Goal: Task Accomplishment & Management: Complete application form

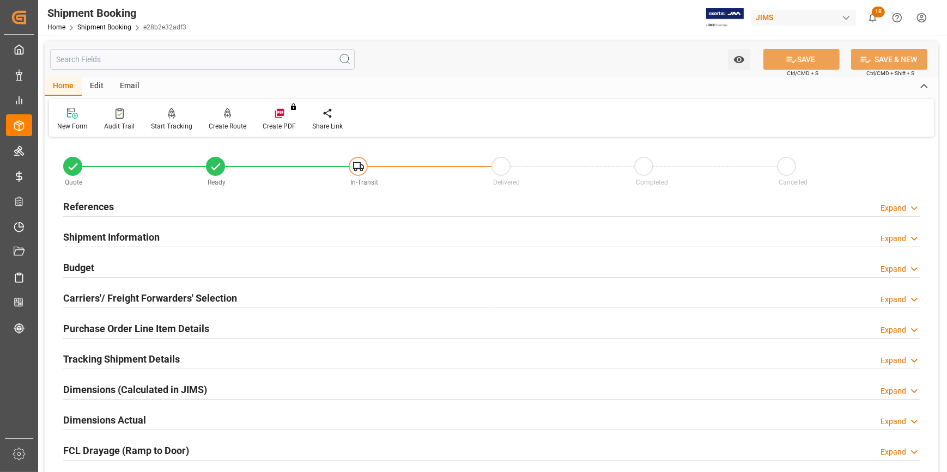
scroll to position [283, 0]
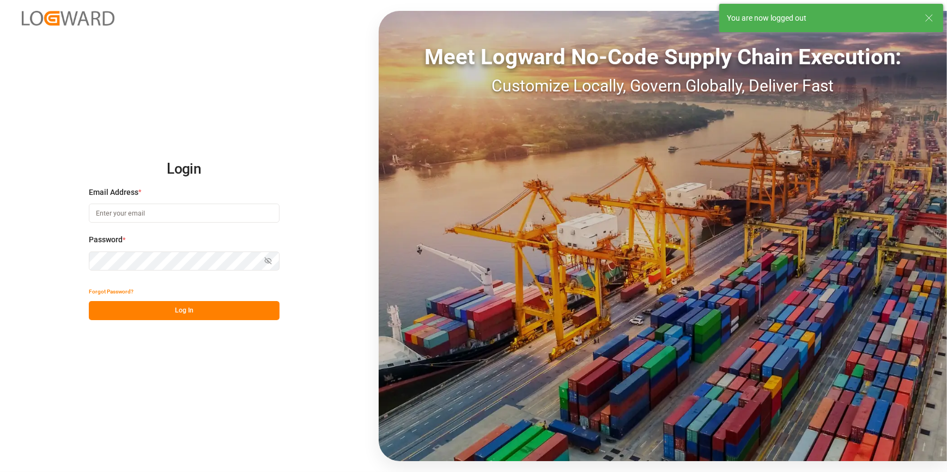
type input "amitkumar.prajapati@jamindustries.com"
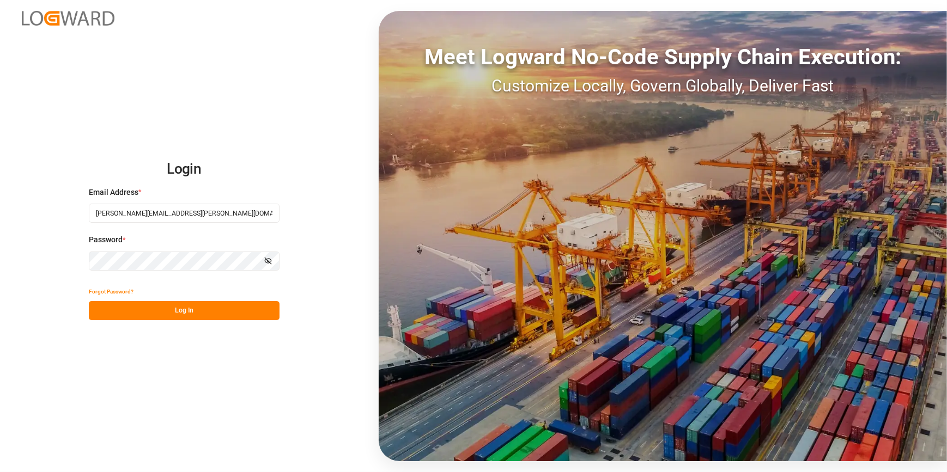
click at [193, 306] on button "Log In" at bounding box center [184, 310] width 191 height 19
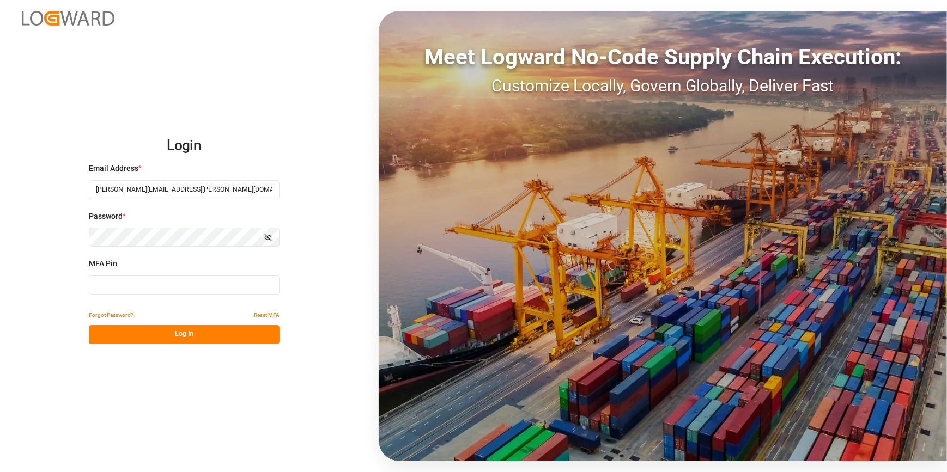
click at [236, 289] on input at bounding box center [184, 285] width 191 height 19
type input "929457"
click at [178, 345] on div "Login Email Address * amitkumar.prajapati@jamindustries.com Password * Show pas…" at bounding box center [473, 236] width 947 height 472
click at [179, 338] on button "Log In" at bounding box center [184, 334] width 191 height 19
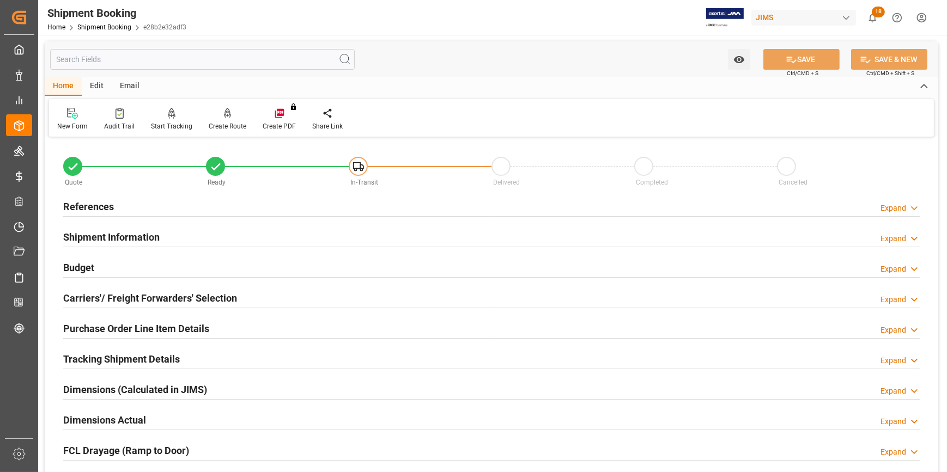
click at [192, 207] on div "References Expand" at bounding box center [491, 206] width 856 height 21
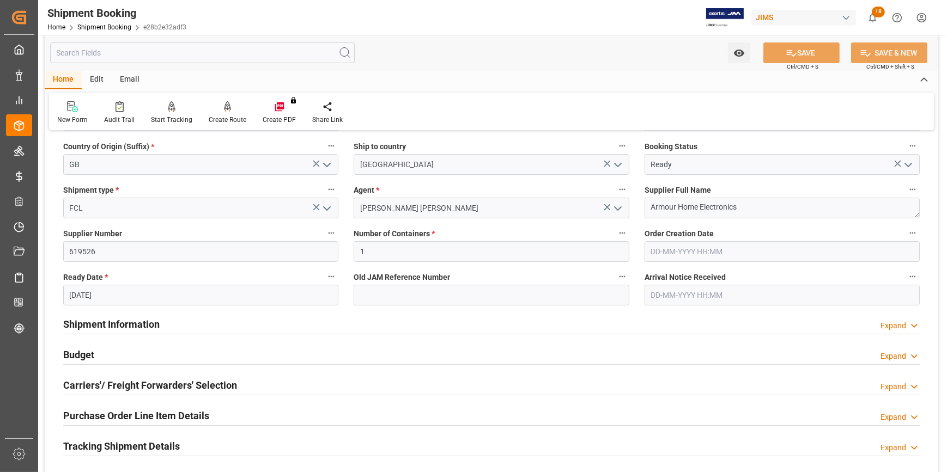
scroll to position [148, 0]
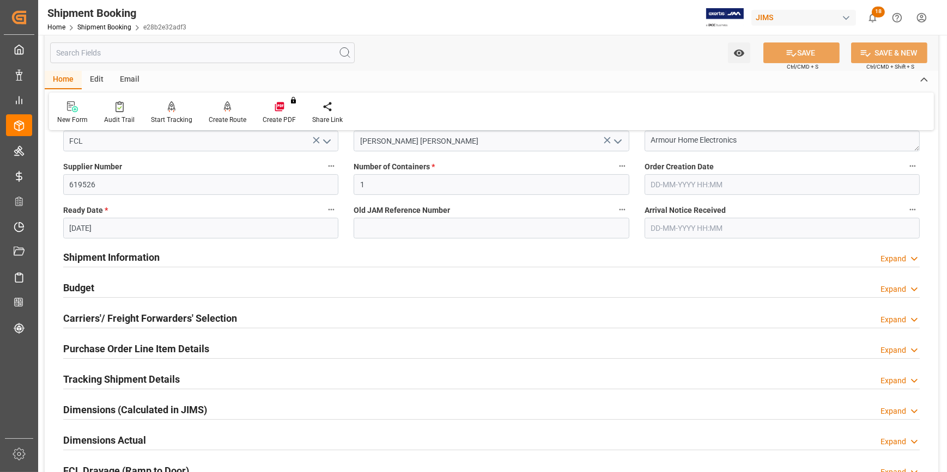
click at [214, 253] on div "Shipment Information Expand" at bounding box center [491, 256] width 856 height 21
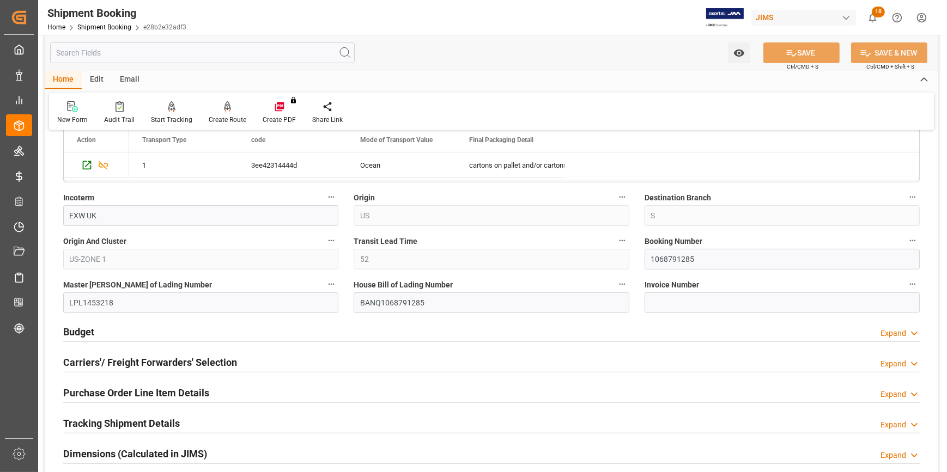
click at [238, 329] on div "Budget Expand" at bounding box center [491, 331] width 856 height 21
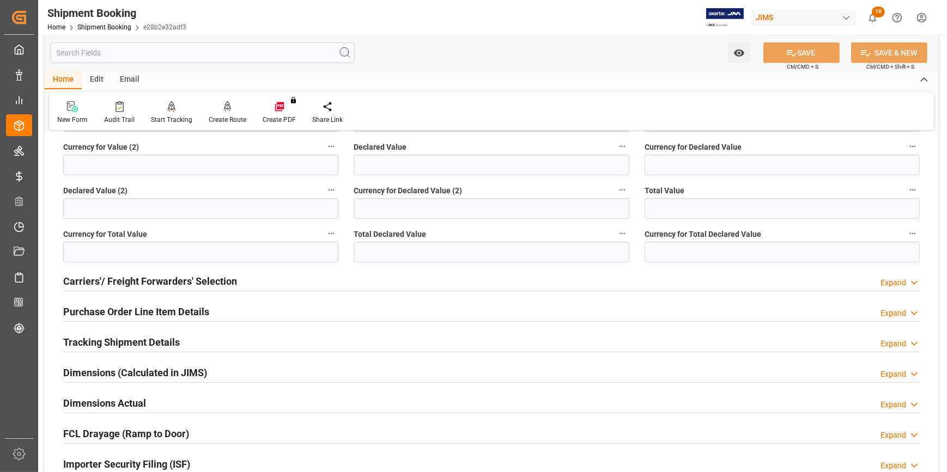
scroll to position [941, 0]
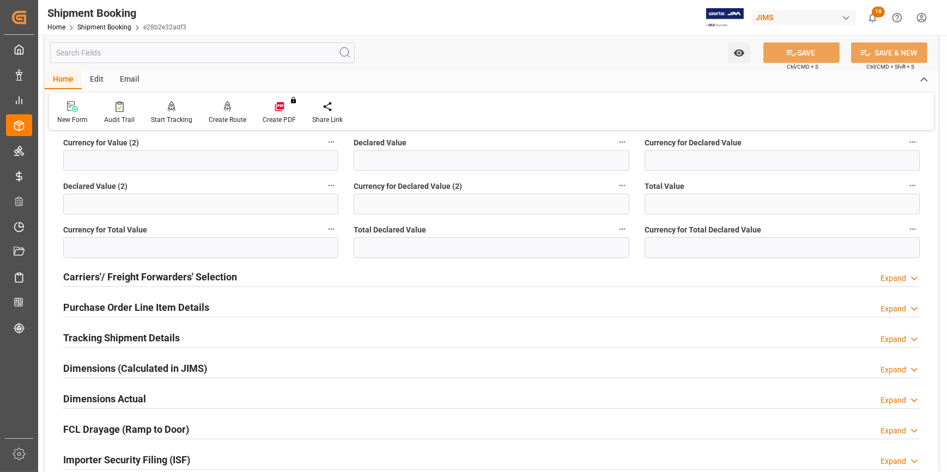
click at [260, 279] on div "Carriers'/ Freight Forwarders' Selection Expand" at bounding box center [491, 276] width 856 height 21
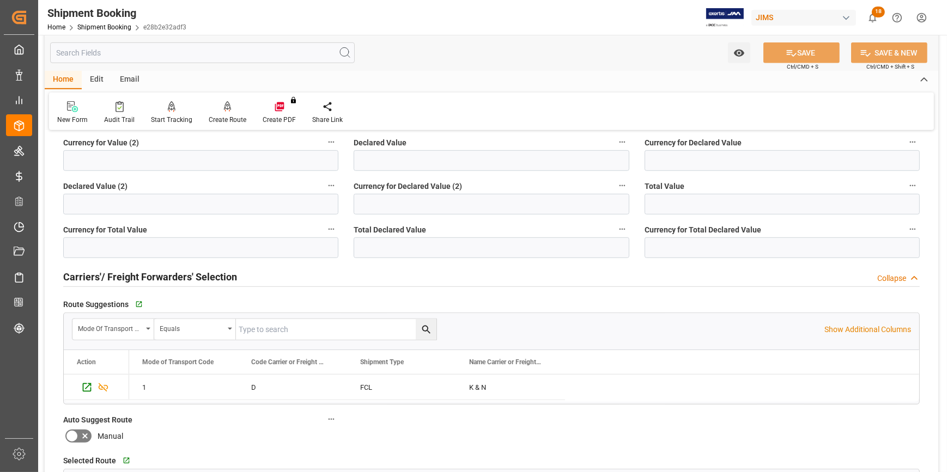
click at [260, 279] on div "Carriers'/ Freight Forwarders' Selection Collapse" at bounding box center [491, 276] width 856 height 21
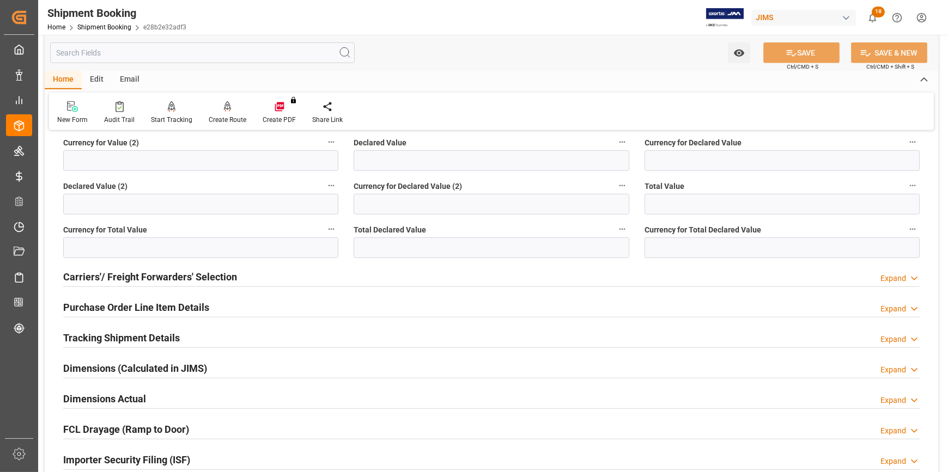
click at [241, 308] on div "Purchase Order Line Item Details Expand" at bounding box center [491, 306] width 856 height 21
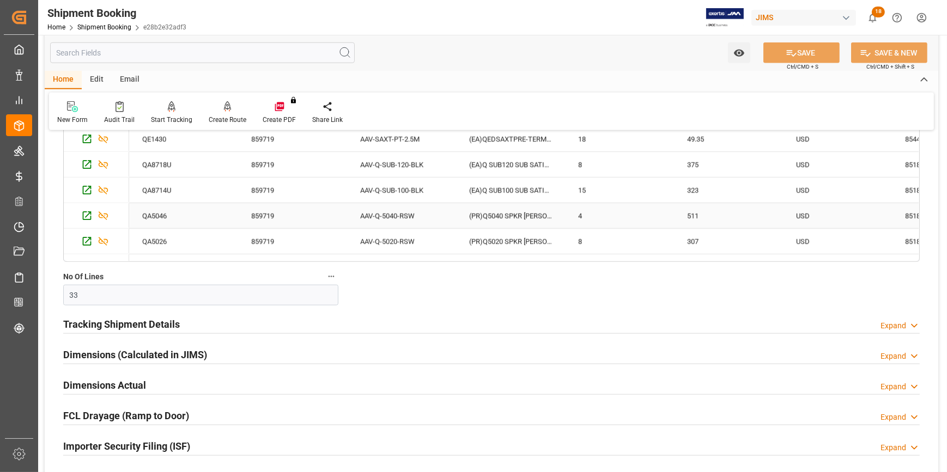
scroll to position [1336, 0]
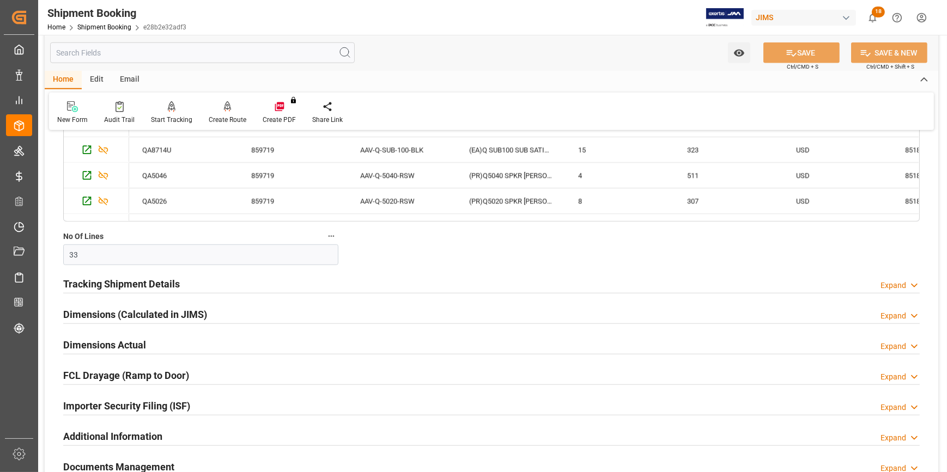
click at [231, 286] on div "Tracking Shipment Details Expand" at bounding box center [491, 283] width 856 height 21
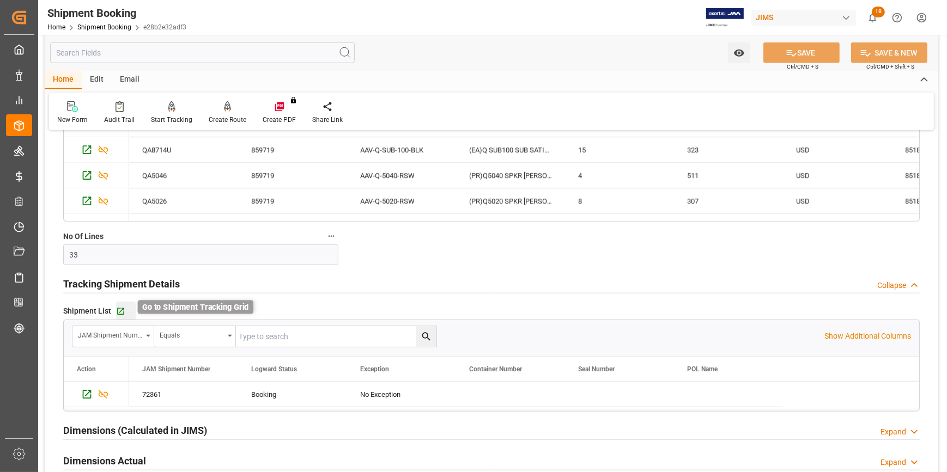
click at [121, 308] on icon "button" at bounding box center [120, 311] width 7 height 7
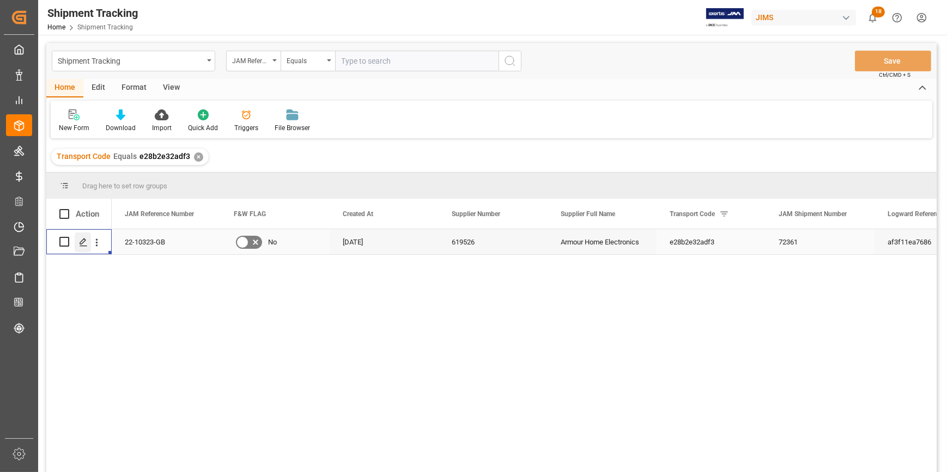
click at [81, 242] on polygon "Press SPACE to select this row." at bounding box center [82, 241] width 5 height 5
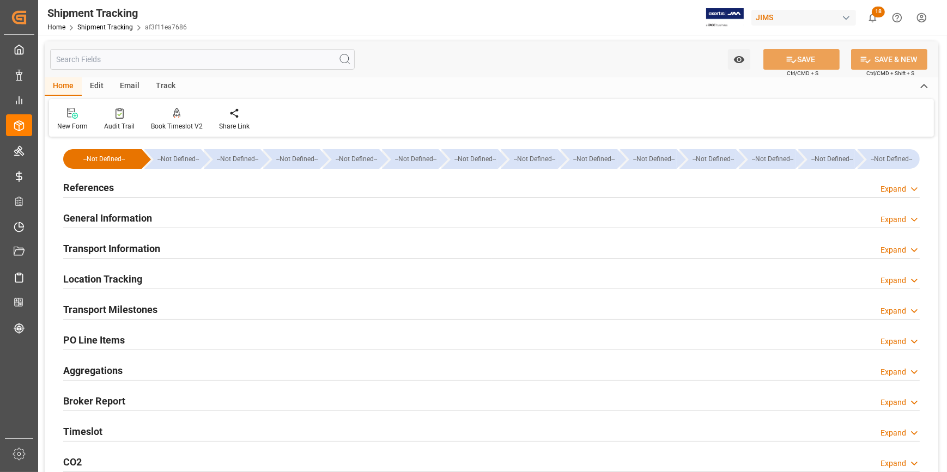
type input "30-07-2025"
click at [211, 191] on div "References Expand" at bounding box center [491, 186] width 856 height 21
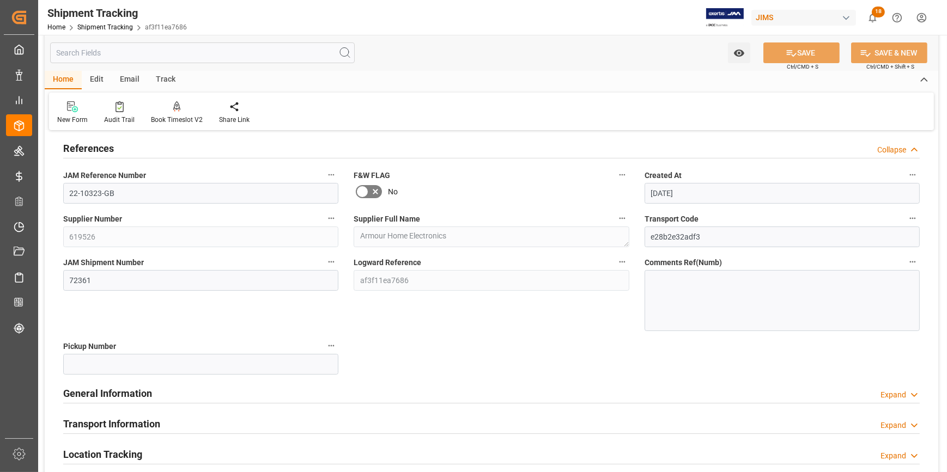
scroll to position [99, 0]
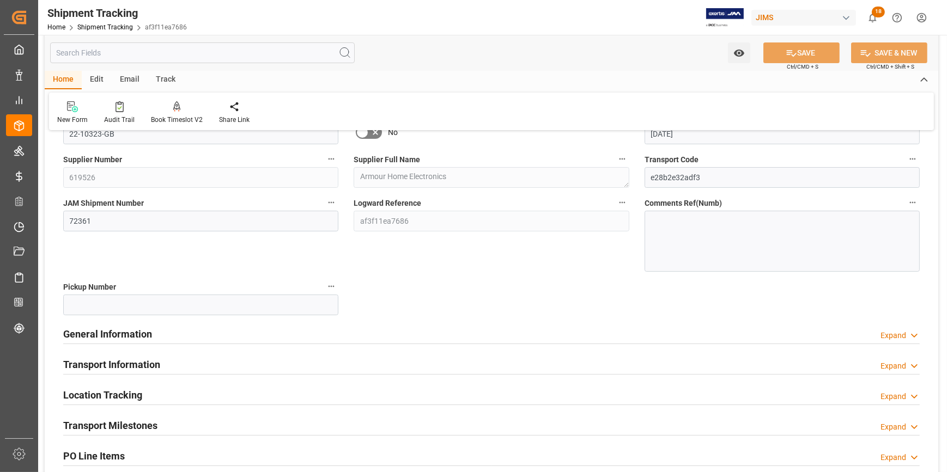
click at [237, 337] on div "General Information Expand" at bounding box center [491, 333] width 856 height 21
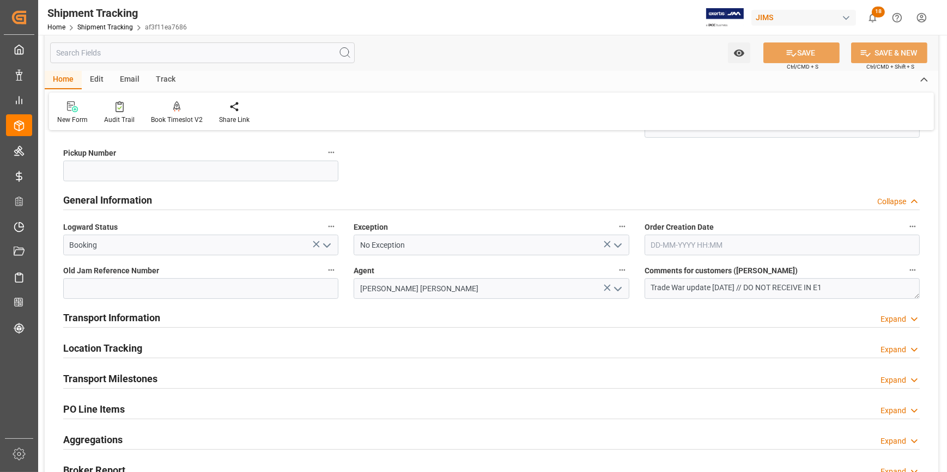
scroll to position [247, 0]
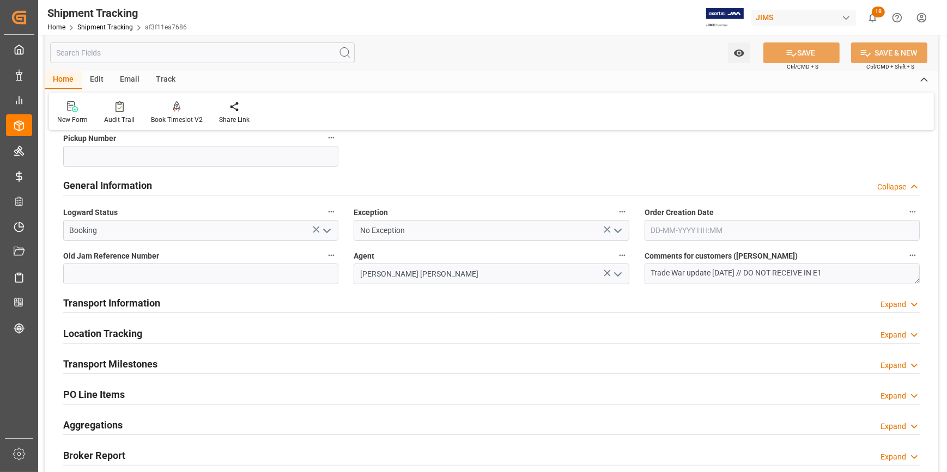
click at [240, 310] on div "Transport Information Expand" at bounding box center [491, 302] width 856 height 21
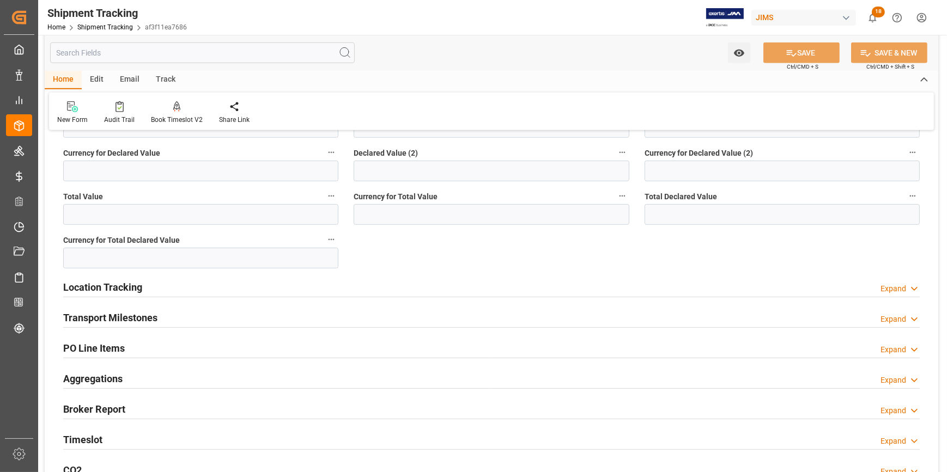
scroll to position [742, 0]
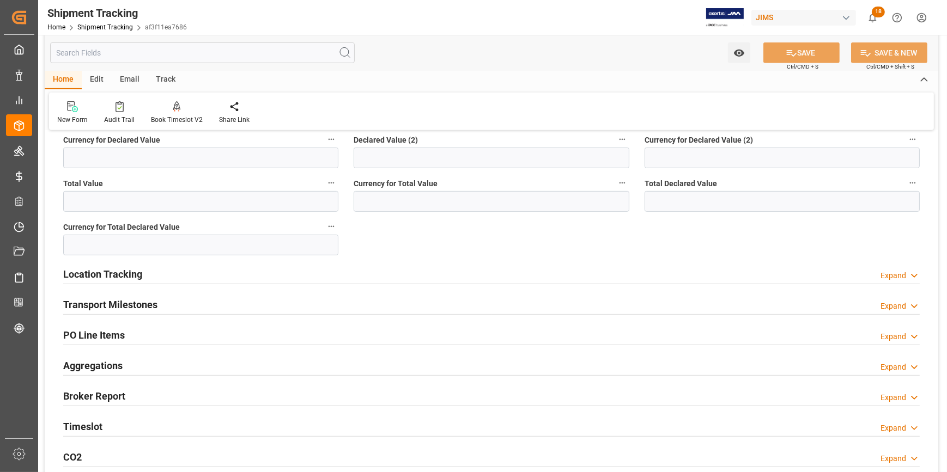
click at [210, 303] on div "Transport Milestones Expand" at bounding box center [491, 304] width 856 height 21
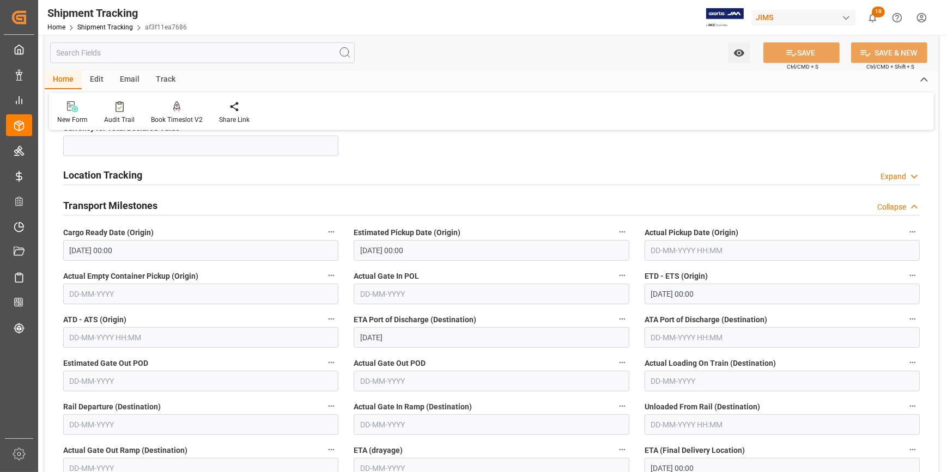
scroll to position [891, 0]
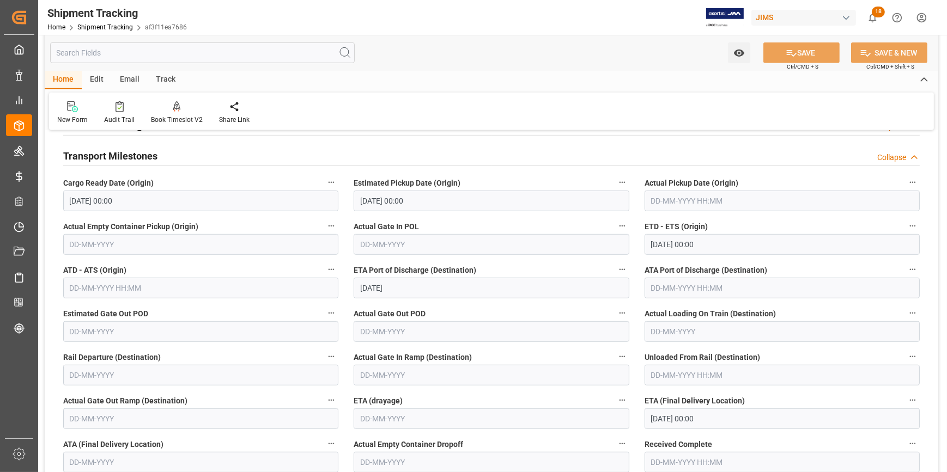
click at [425, 291] on input "09-09-2025" at bounding box center [490, 288] width 275 height 21
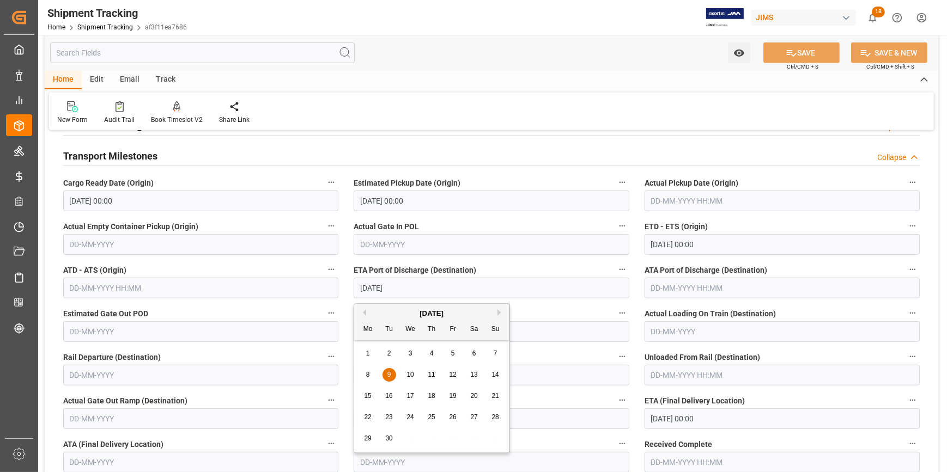
click at [450, 373] on span "12" at bounding box center [452, 375] width 7 height 8
type input "12-09-2025"
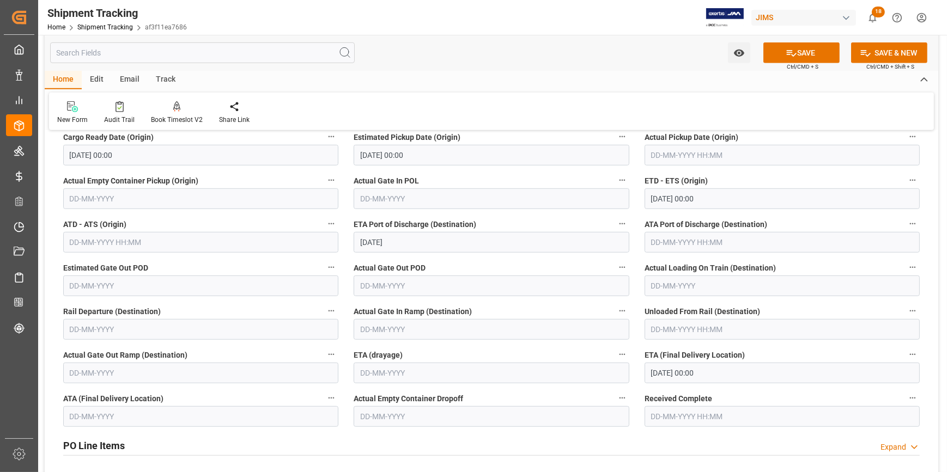
scroll to position [990, 0]
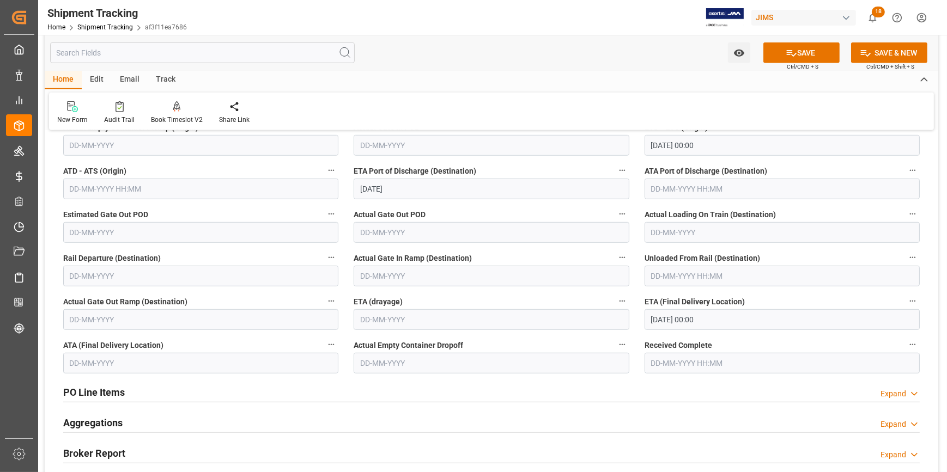
click at [668, 321] on input "23-10-2025 00:00" at bounding box center [781, 319] width 275 height 21
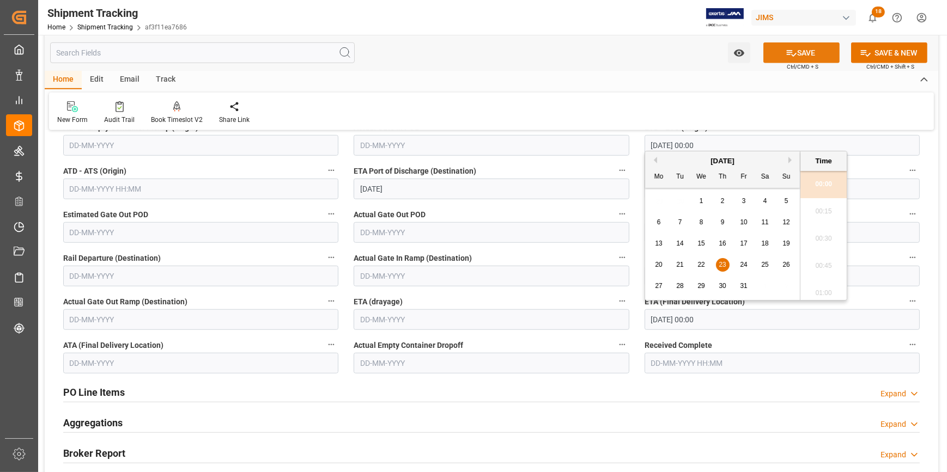
click at [796, 55] on button "SAVE" at bounding box center [801, 52] width 76 height 21
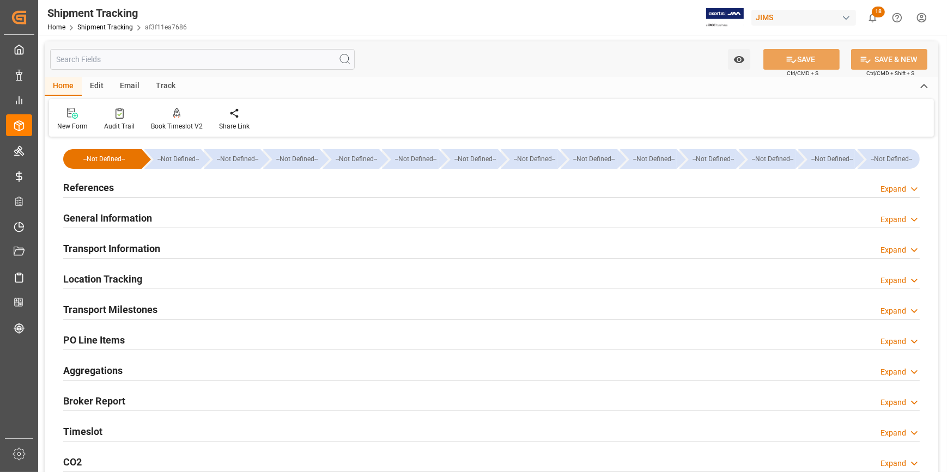
scroll to position [0, 0]
click at [258, 188] on div "References Expand" at bounding box center [491, 186] width 856 height 21
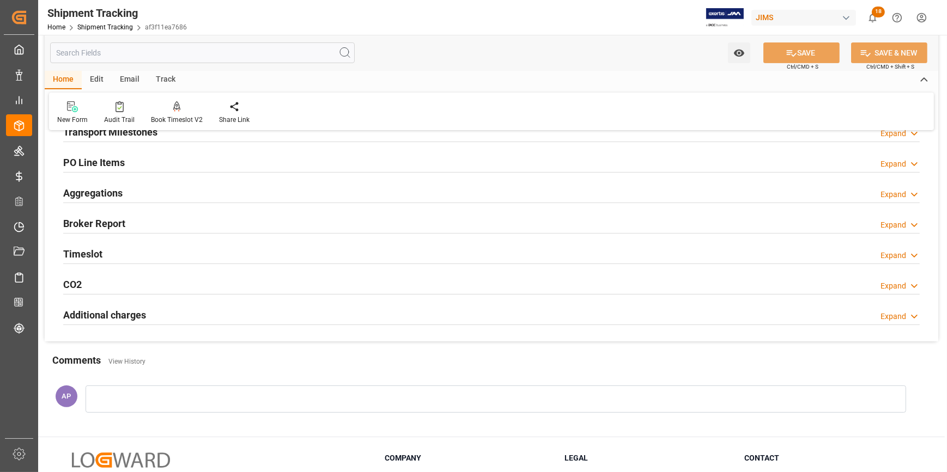
scroll to position [396, 0]
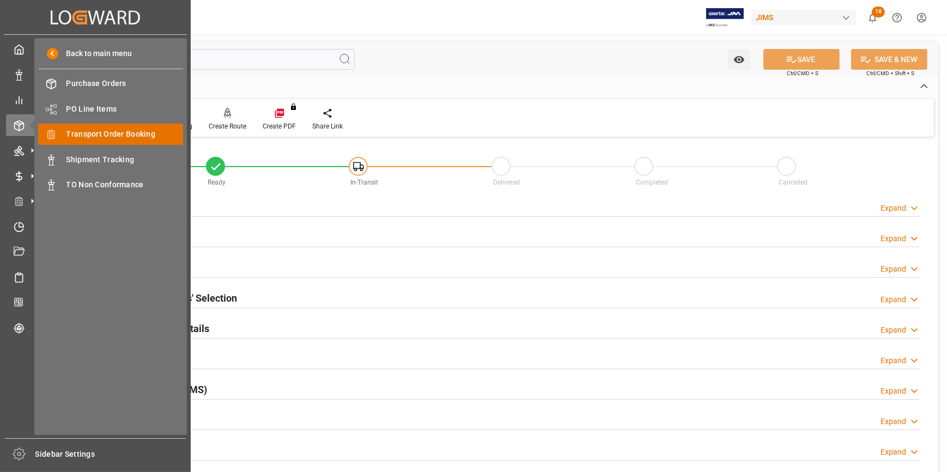
click at [109, 136] on span "Transport Order Booking" at bounding box center [124, 134] width 117 height 11
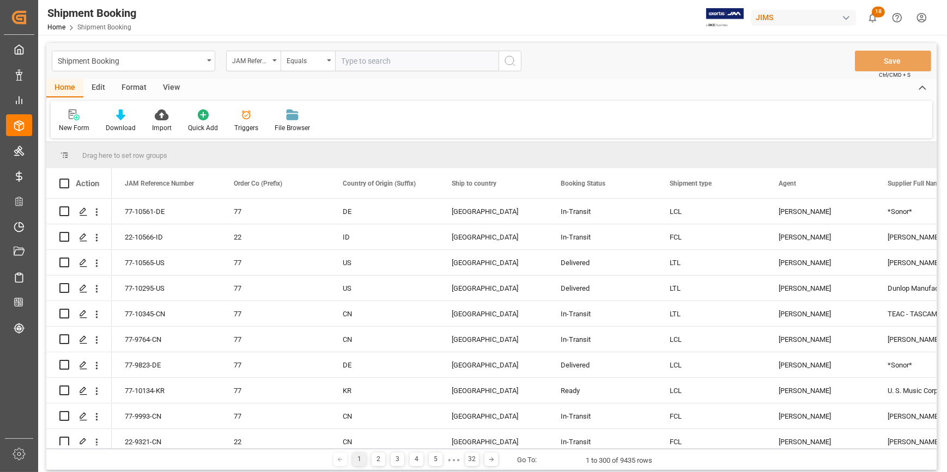
click at [168, 83] on div "View" at bounding box center [171, 88] width 33 height 19
click at [71, 89] on div "Home" at bounding box center [64, 88] width 37 height 19
click at [174, 87] on div "View" at bounding box center [171, 88] width 33 height 19
click at [72, 121] on div "Default" at bounding box center [70, 121] width 38 height 24
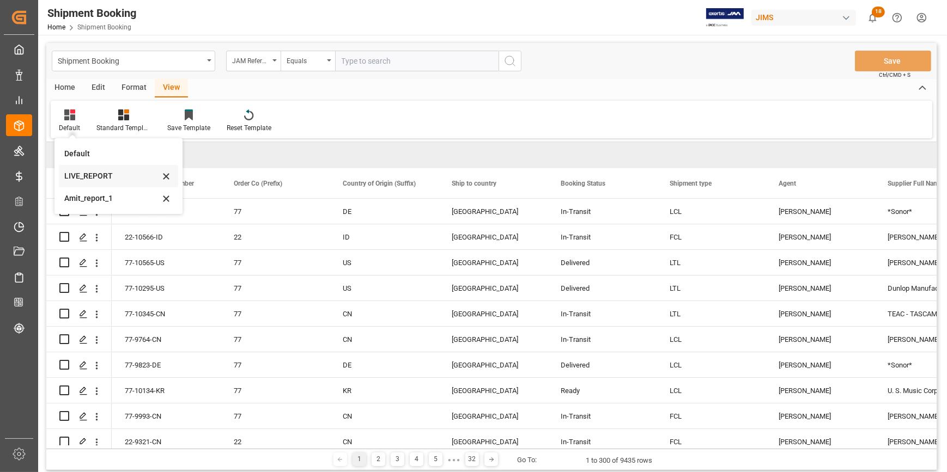
click at [100, 172] on div "LIVE_REPORT" at bounding box center [111, 175] width 95 height 11
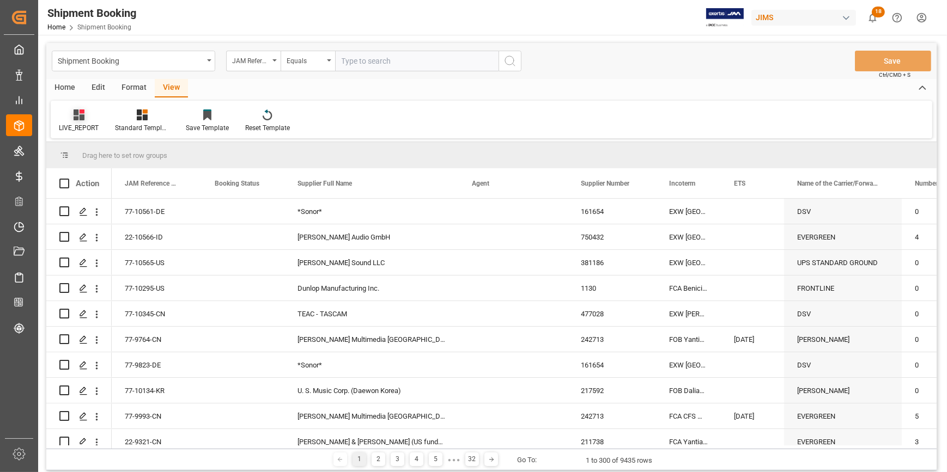
click at [86, 120] on div at bounding box center [79, 114] width 40 height 11
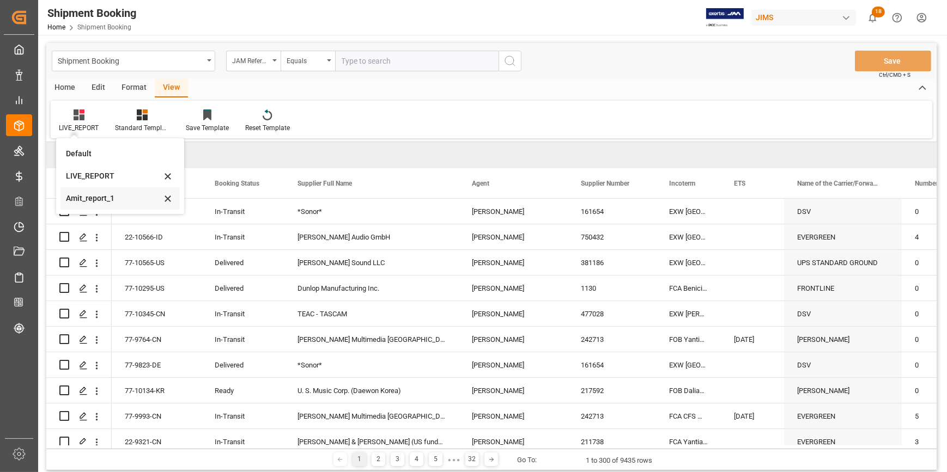
click at [131, 197] on div "Amit_report_1" at bounding box center [113, 198] width 95 height 11
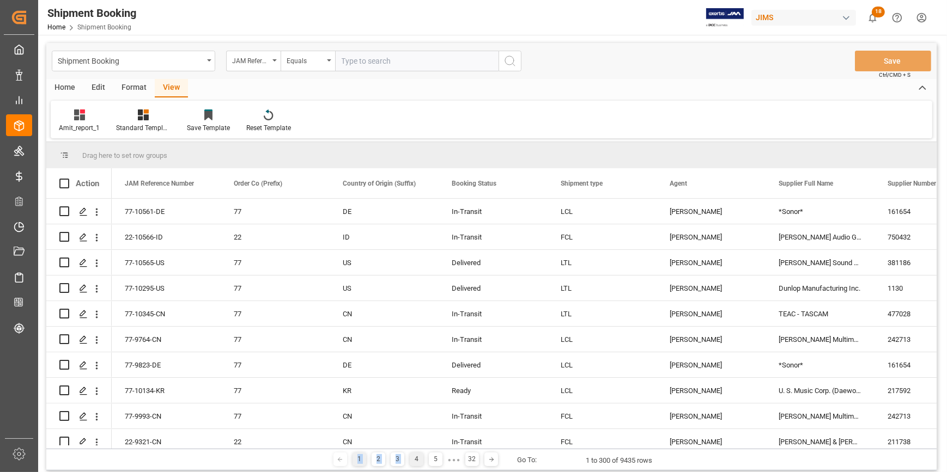
drag, startPoint x: 281, startPoint y: 449, endPoint x: 410, endPoint y: 456, distance: 129.3
click at [410, 456] on div "1 2 3 4 5 ● ● ● 32 Go To: 1 to 300 of 9435 rows" at bounding box center [491, 460] width 890 height 22
click at [66, 87] on div "Home" at bounding box center [64, 88] width 37 height 19
click at [72, 119] on icon at bounding box center [74, 114] width 11 height 11
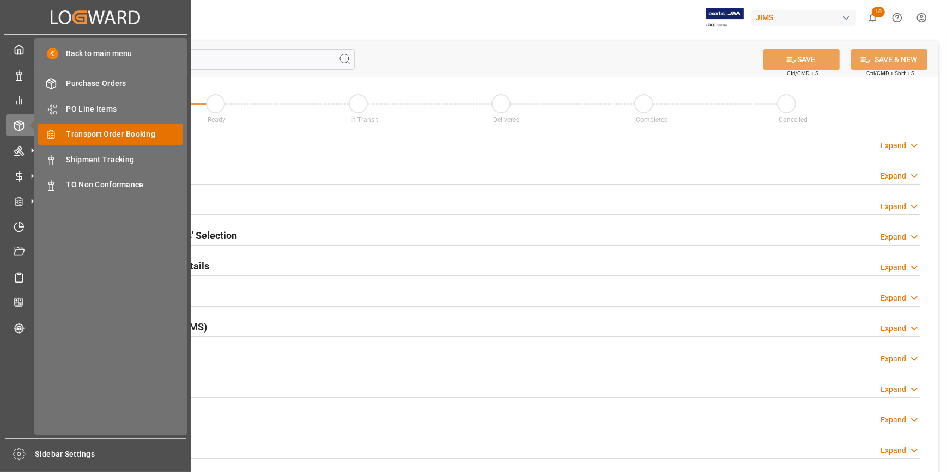
click at [100, 136] on span "Transport Order Booking" at bounding box center [124, 134] width 117 height 11
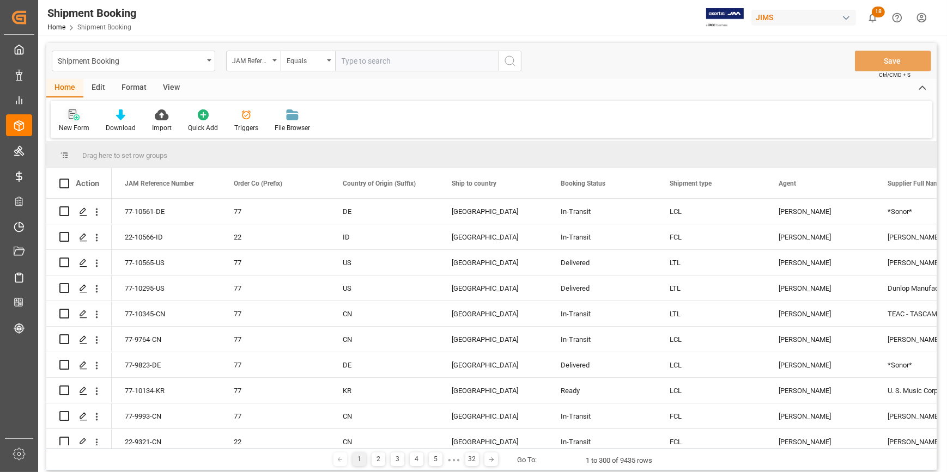
click at [69, 117] on icon at bounding box center [74, 114] width 11 height 11
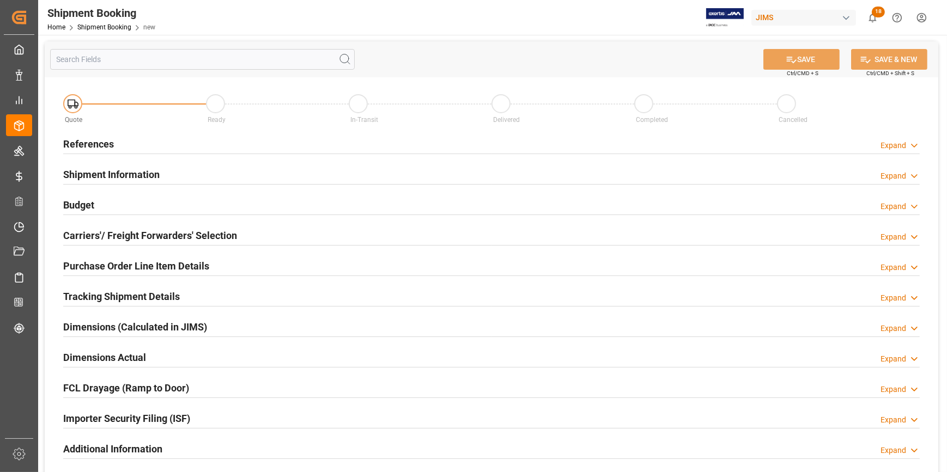
click at [181, 146] on div "References Expand" at bounding box center [491, 143] width 856 height 21
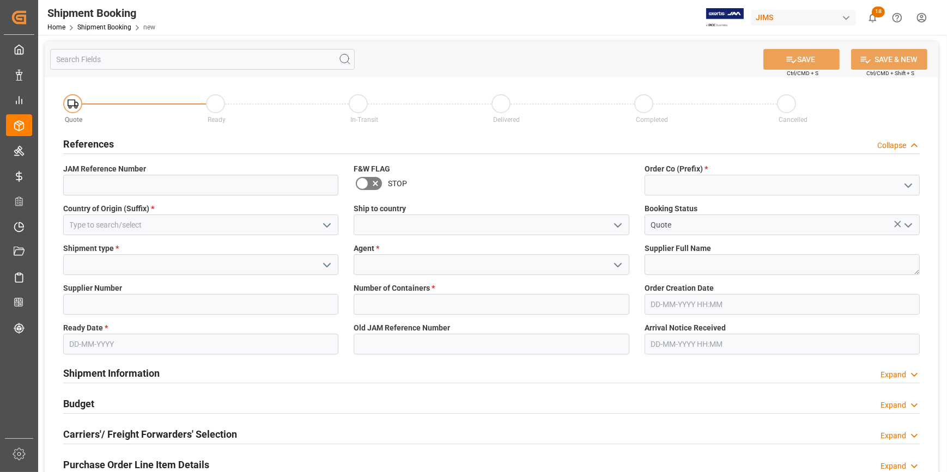
click at [907, 182] on icon "open menu" at bounding box center [907, 185] width 13 height 13
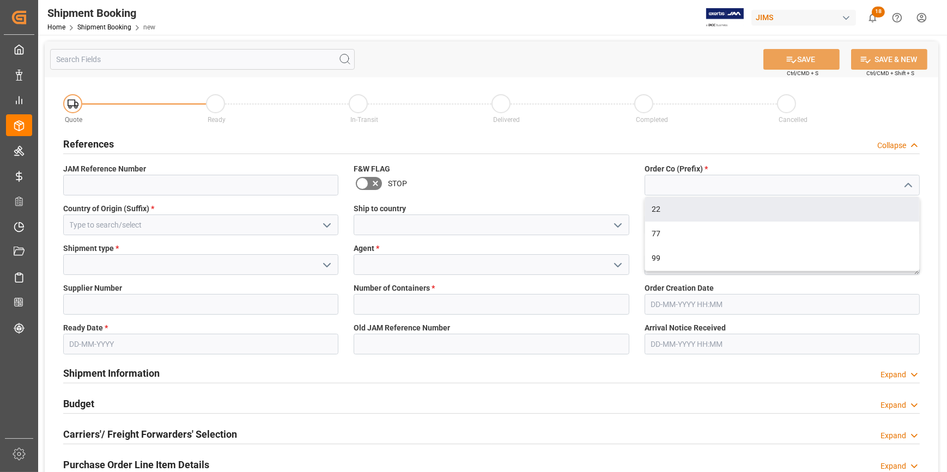
click at [797, 207] on div "22" at bounding box center [782, 209] width 274 height 25
type input "22"
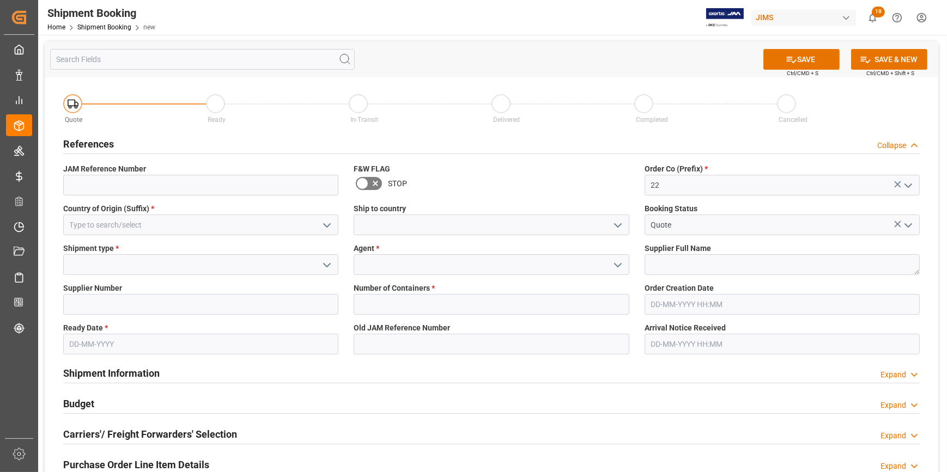
click at [325, 233] on button "open menu" at bounding box center [326, 225] width 16 height 17
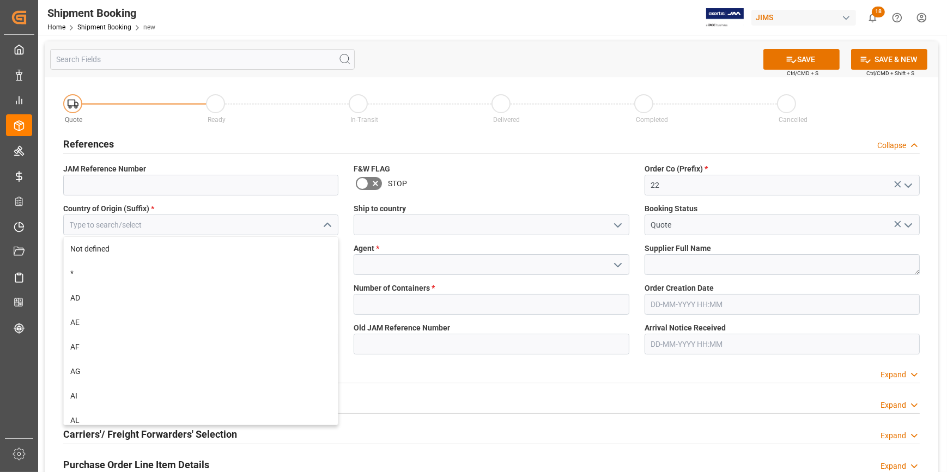
click at [318, 225] on button "close menu" at bounding box center [326, 225] width 16 height 17
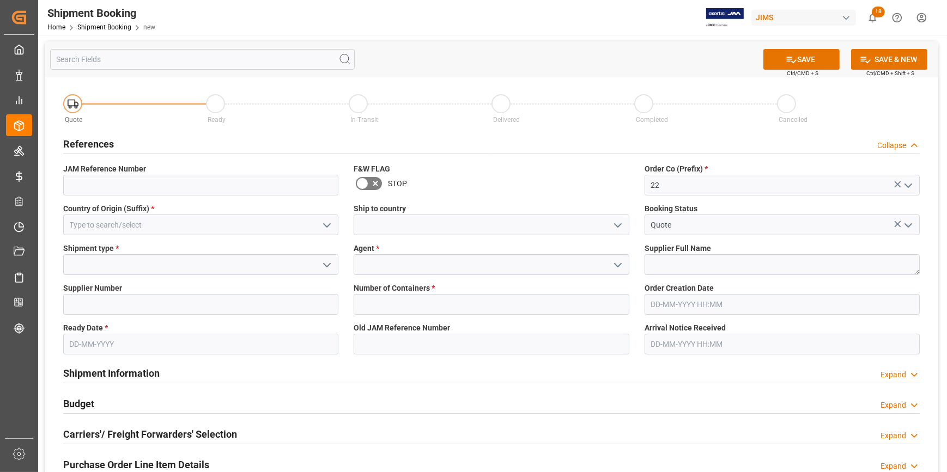
click at [325, 223] on icon "open menu" at bounding box center [326, 225] width 13 height 13
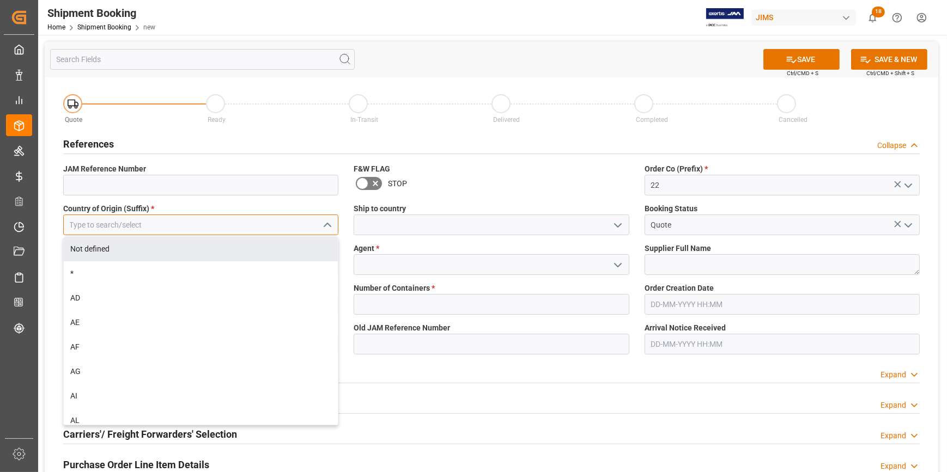
click at [259, 231] on input at bounding box center [200, 225] width 275 height 21
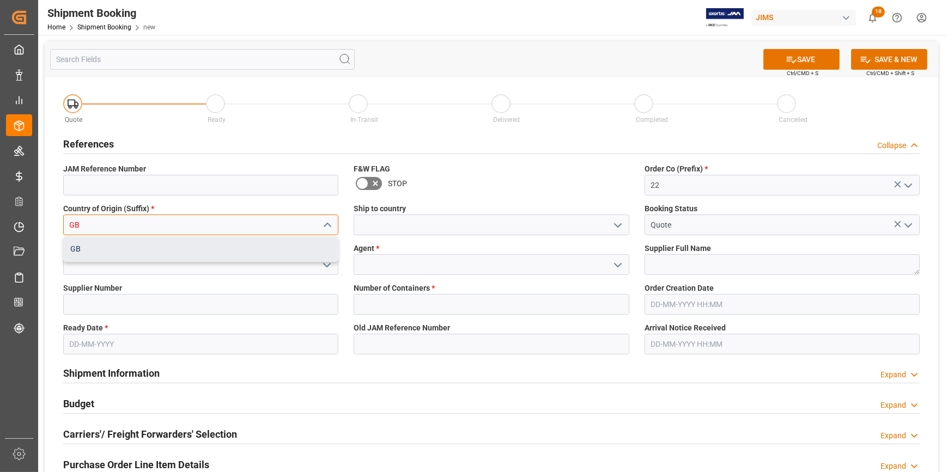
click at [239, 252] on div "GB" at bounding box center [201, 249] width 274 height 25
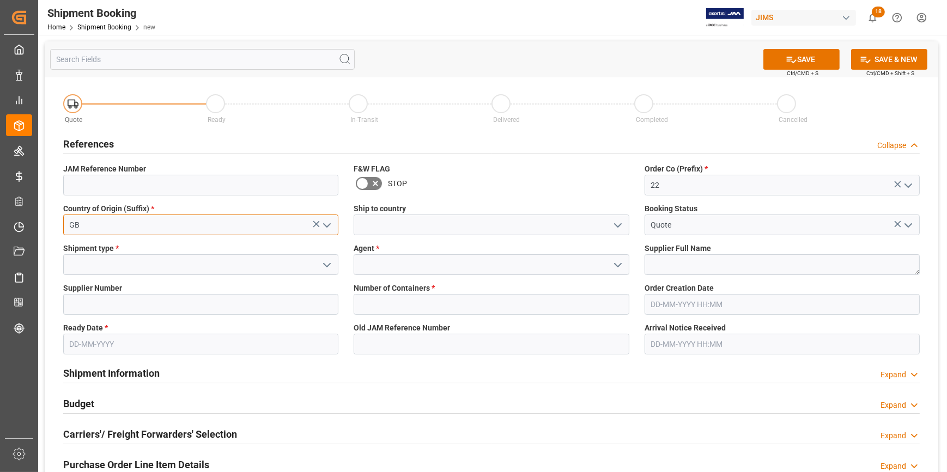
type input "GB"
click at [614, 224] on polyline "open menu" at bounding box center [617, 225] width 7 height 3
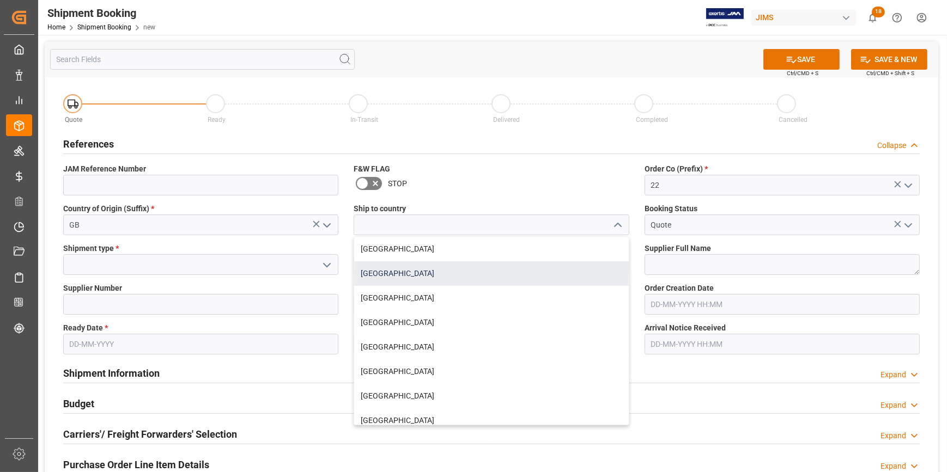
click at [418, 265] on div "[GEOGRAPHIC_DATA]" at bounding box center [491, 273] width 274 height 25
type input "[GEOGRAPHIC_DATA]"
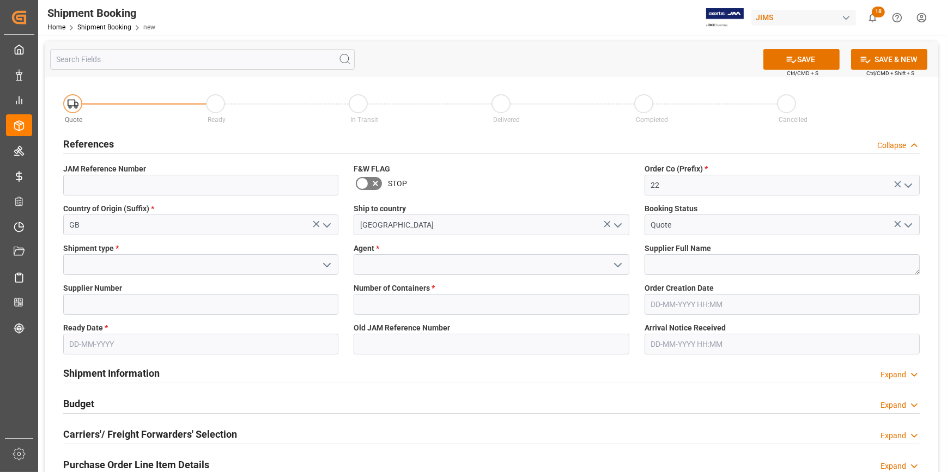
click at [326, 264] on polyline "open menu" at bounding box center [327, 265] width 7 height 3
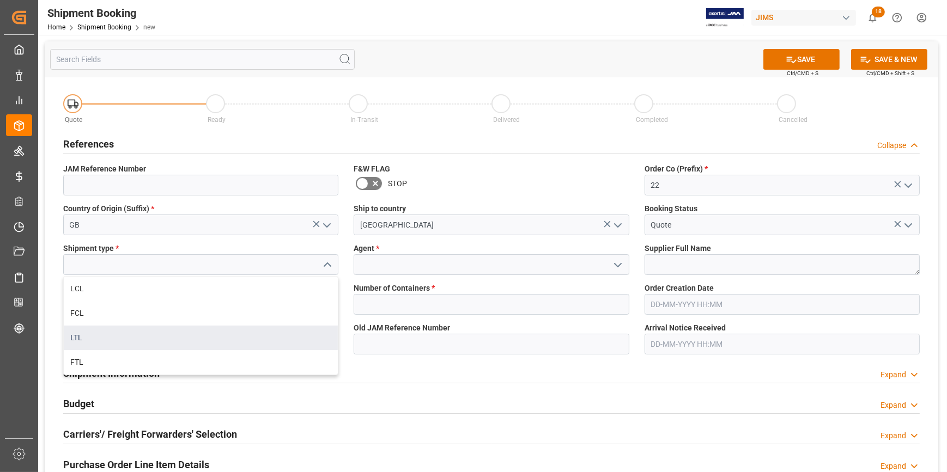
click at [186, 339] on div "LTL" at bounding box center [201, 338] width 274 height 25
type input "LTL"
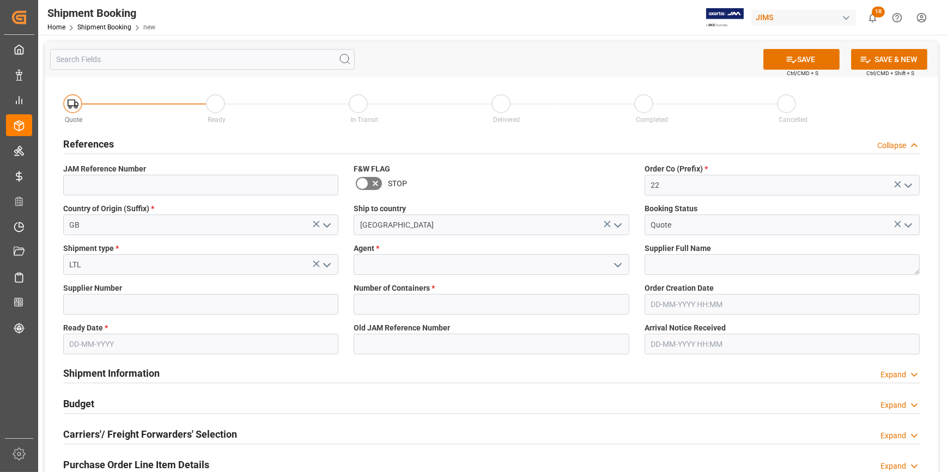
click at [620, 259] on icon "open menu" at bounding box center [617, 265] width 13 height 13
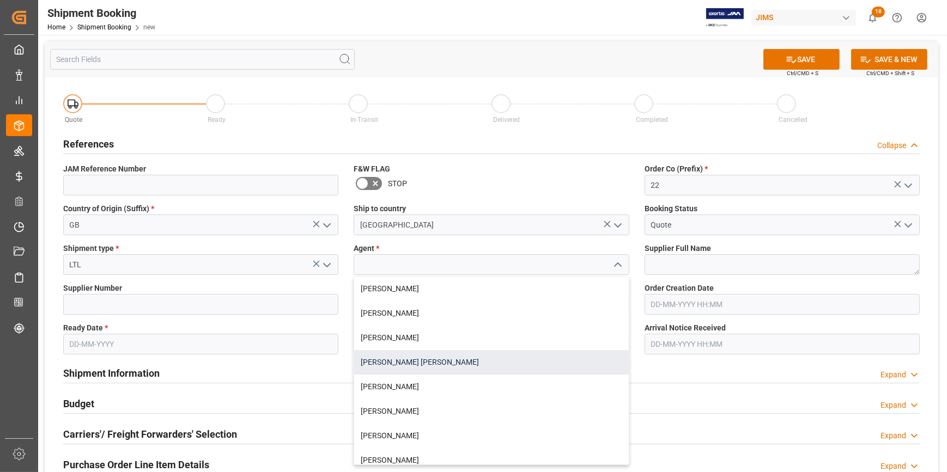
click at [474, 370] on div "[PERSON_NAME] [PERSON_NAME]" at bounding box center [491, 362] width 274 height 25
type input "[PERSON_NAME] [PERSON_NAME]"
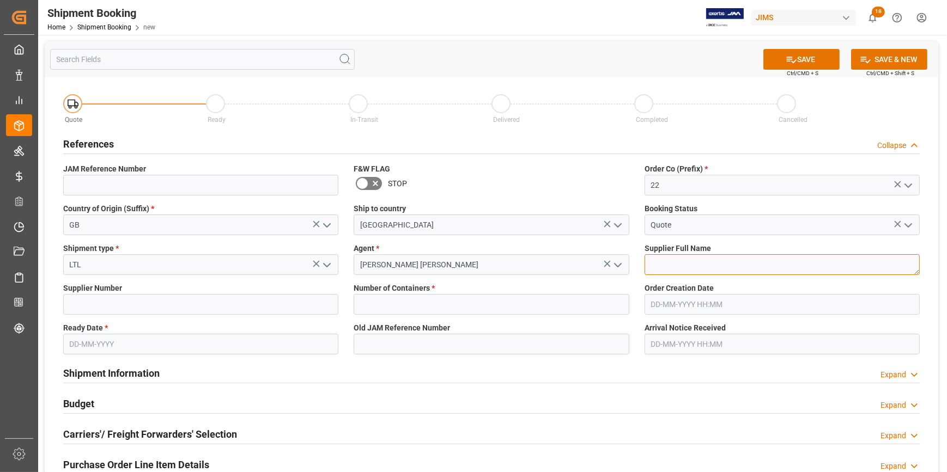
click at [665, 263] on textarea at bounding box center [781, 264] width 275 height 21
paste textarea "Spendor Audio System Ltd"
type textarea "Spendor Audio System Ltd"
click at [130, 302] on input at bounding box center [200, 304] width 275 height 21
paste input "740935"
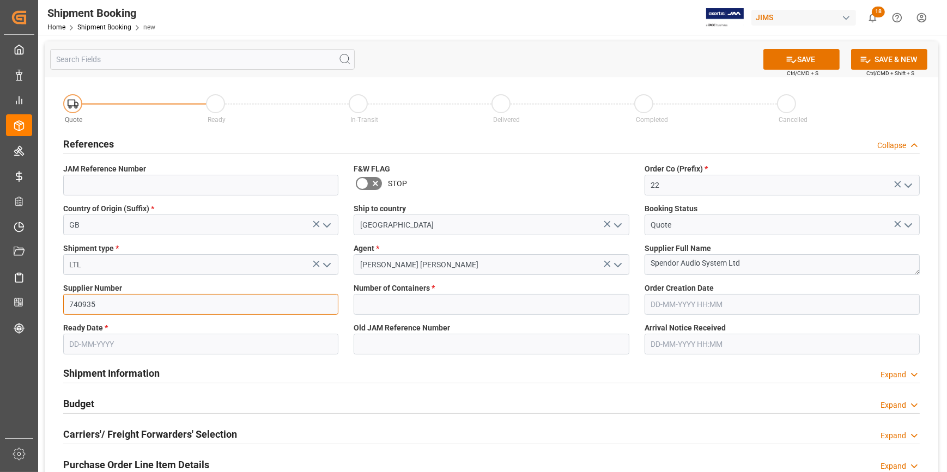
type input "740935"
click at [428, 303] on input "text" at bounding box center [490, 304] width 275 height 21
type input "0"
click at [157, 339] on input "text" at bounding box center [200, 344] width 275 height 21
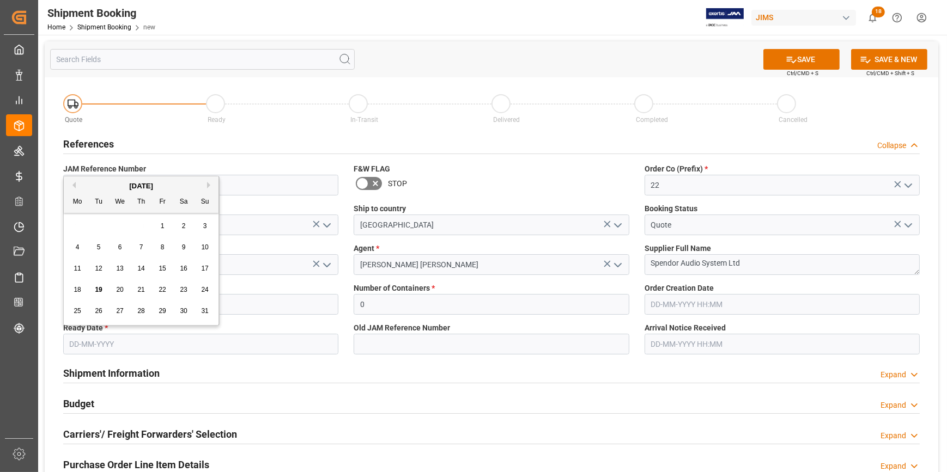
click at [100, 289] on span "19" at bounding box center [98, 290] width 7 height 8
type input "[DATE]"
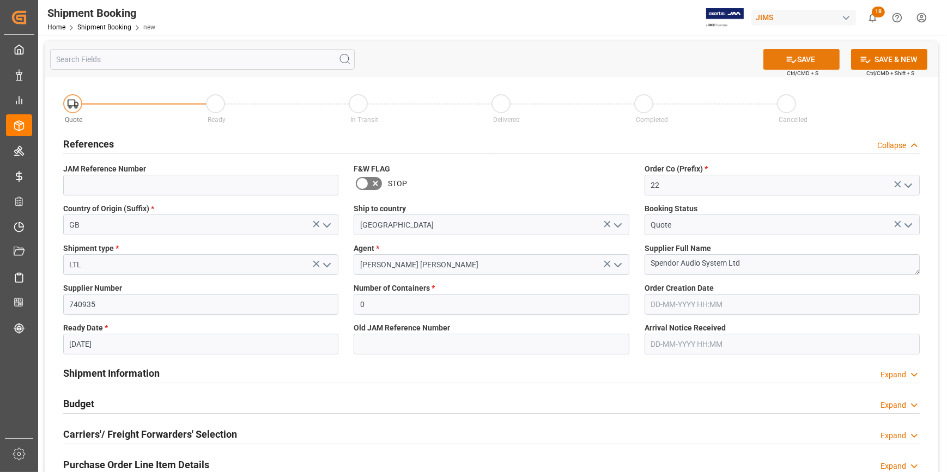
click at [803, 58] on button "SAVE" at bounding box center [801, 59] width 76 height 21
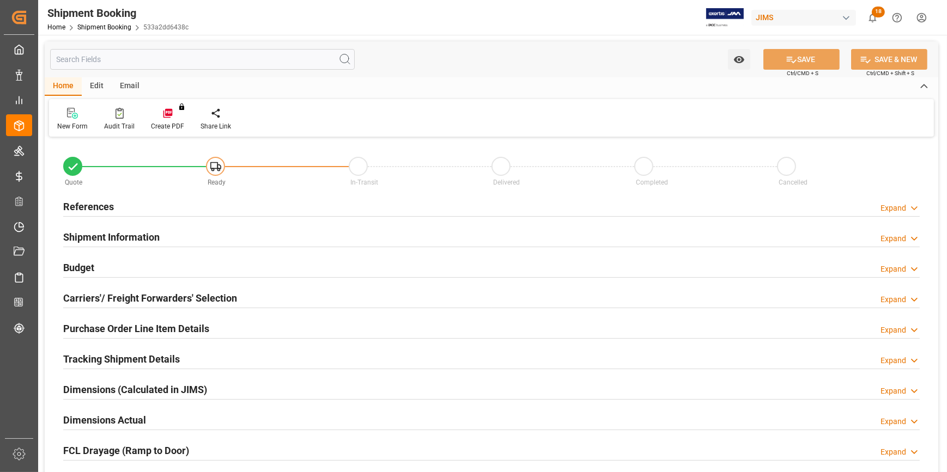
type input "0"
type input "[DATE]"
click at [173, 207] on div "References Expand" at bounding box center [491, 206] width 856 height 21
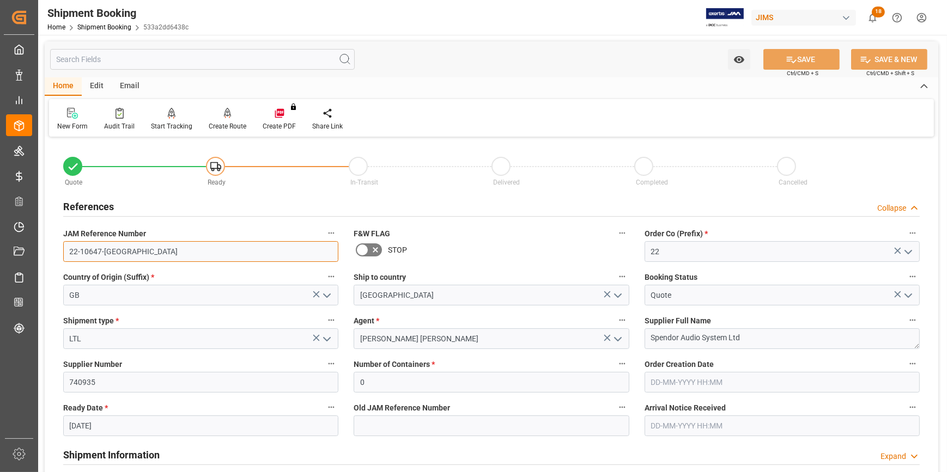
drag, startPoint x: 127, startPoint y: 253, endPoint x: 53, endPoint y: 243, distance: 74.6
click at [53, 243] on div "Quote Ready In-Transit Delivered Completed Cancelled References Collapse JAM Re…" at bounding box center [491, 478] width 893 height 677
